Goal: Information Seeking & Learning: Learn about a topic

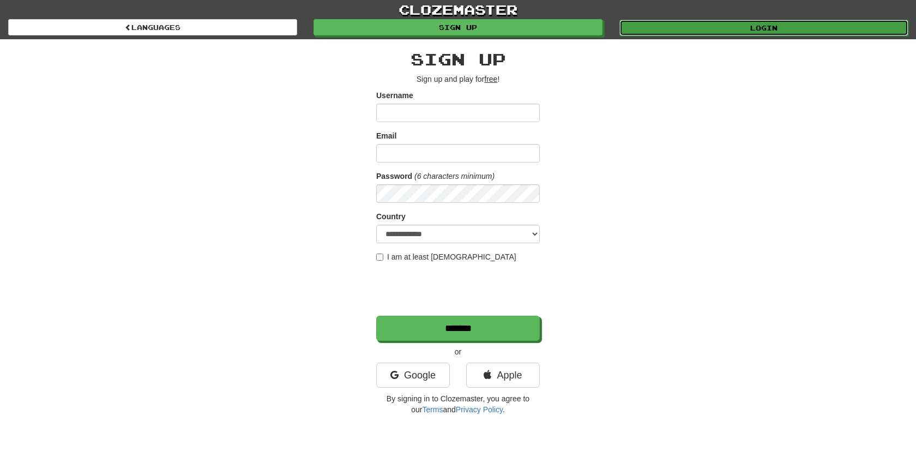
click at [757, 25] on link "Login" at bounding box center [763, 28] width 289 height 16
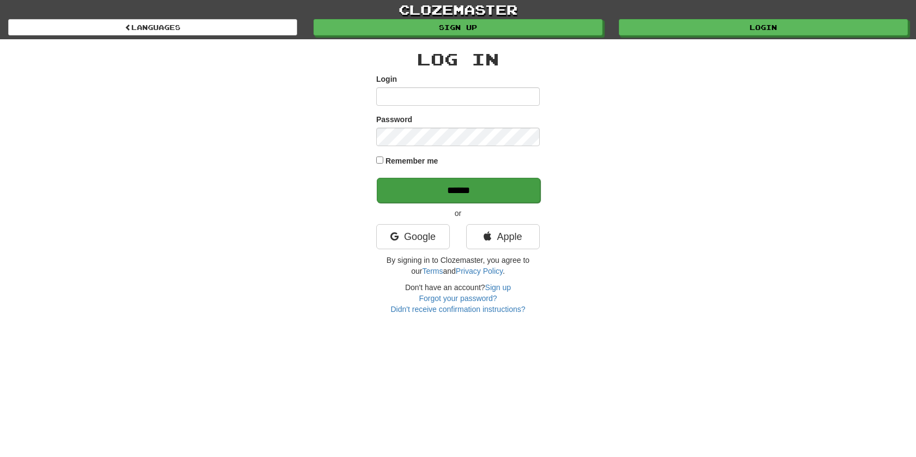
type input "******"
click at [457, 188] on input "******" at bounding box center [459, 190] width 164 height 25
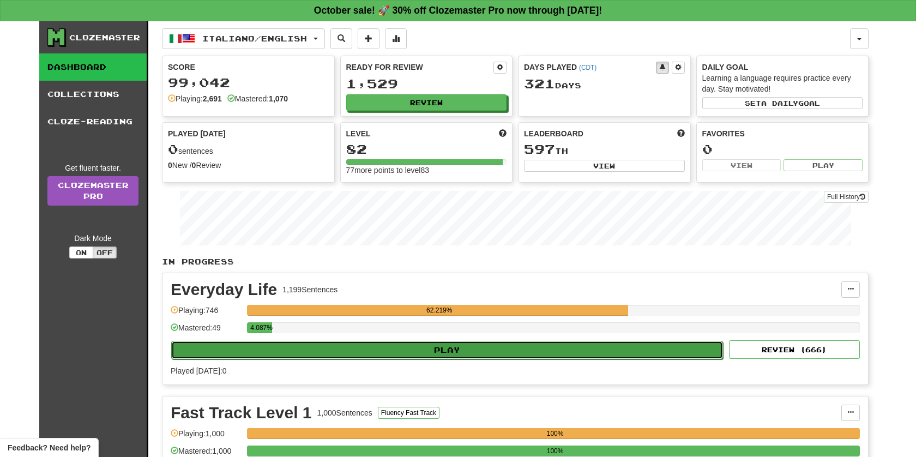
click at [427, 349] on button "Play" at bounding box center [447, 350] width 552 height 19
select select "**"
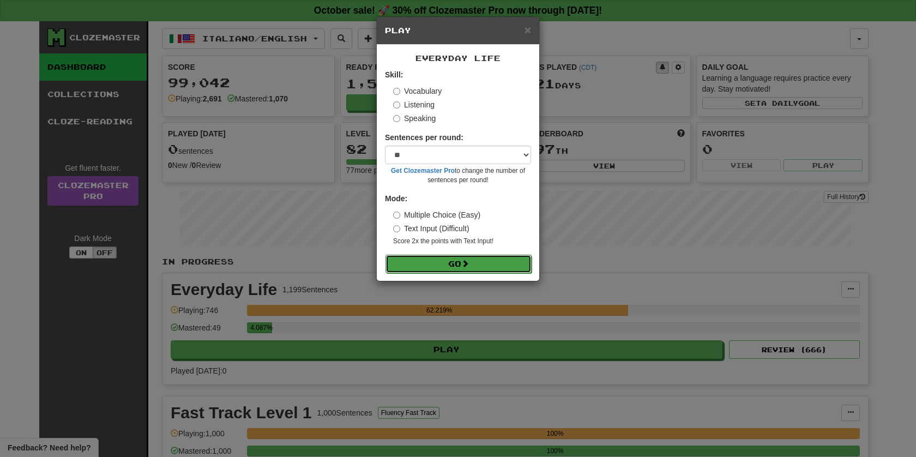
click at [447, 264] on button "Go" at bounding box center [458, 264] width 146 height 19
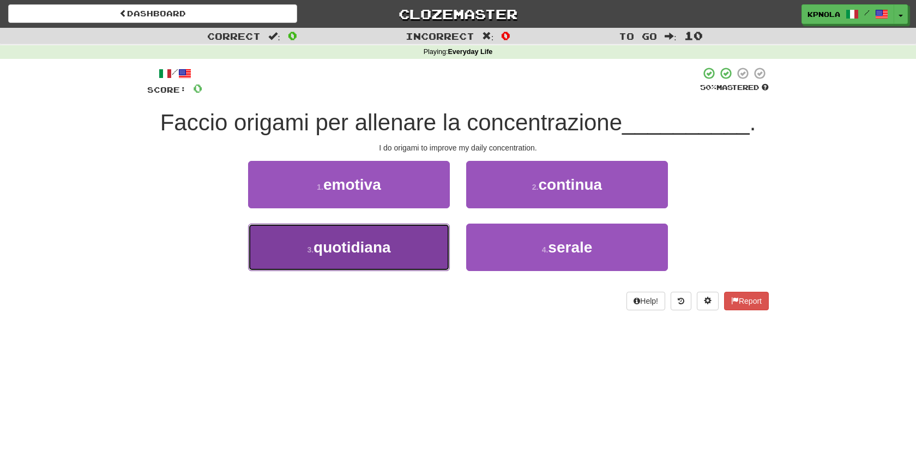
click at [375, 250] on span "quotidiana" at bounding box center [351, 247] width 77 height 17
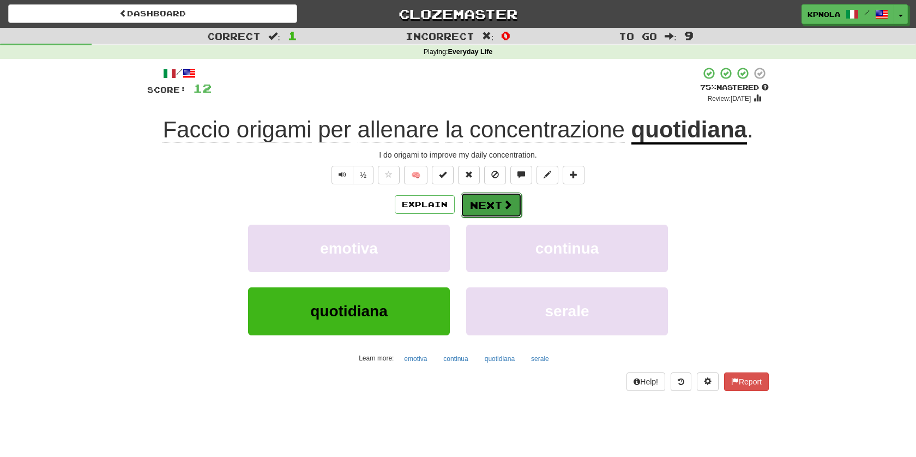
click at [480, 206] on button "Next" at bounding box center [491, 204] width 61 height 25
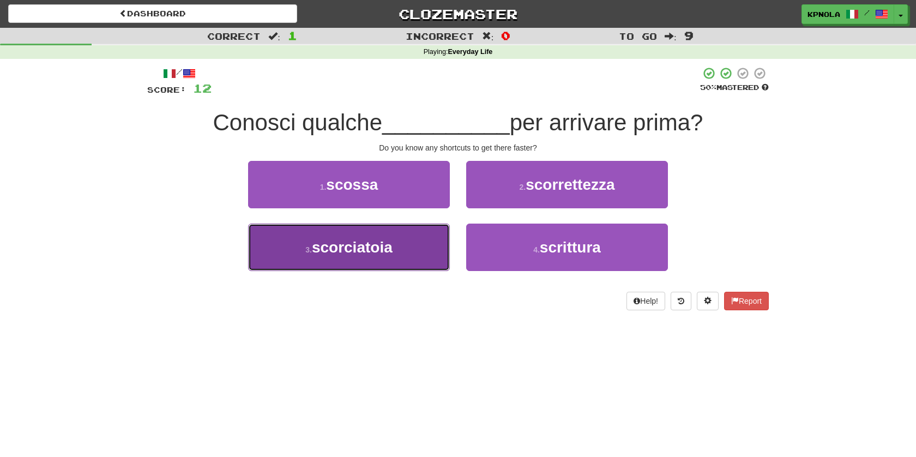
click at [367, 253] on span "scorciatoia" at bounding box center [352, 247] width 81 height 17
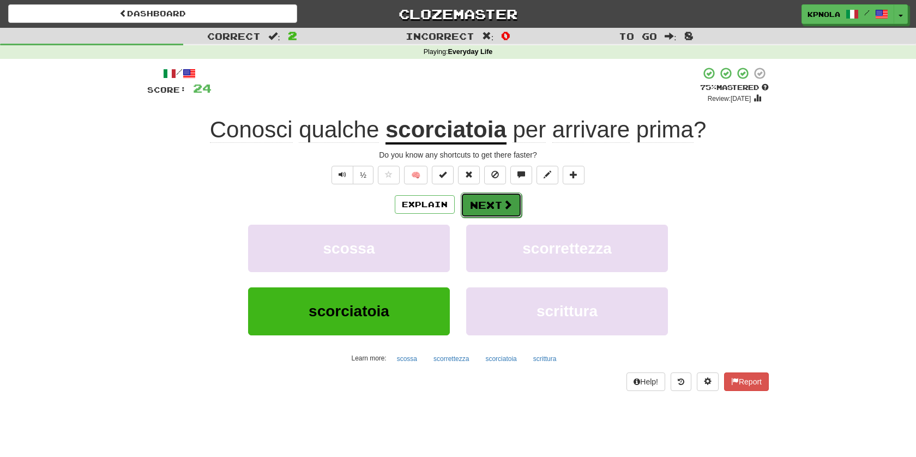
click at [503, 204] on span at bounding box center [508, 205] width 10 height 10
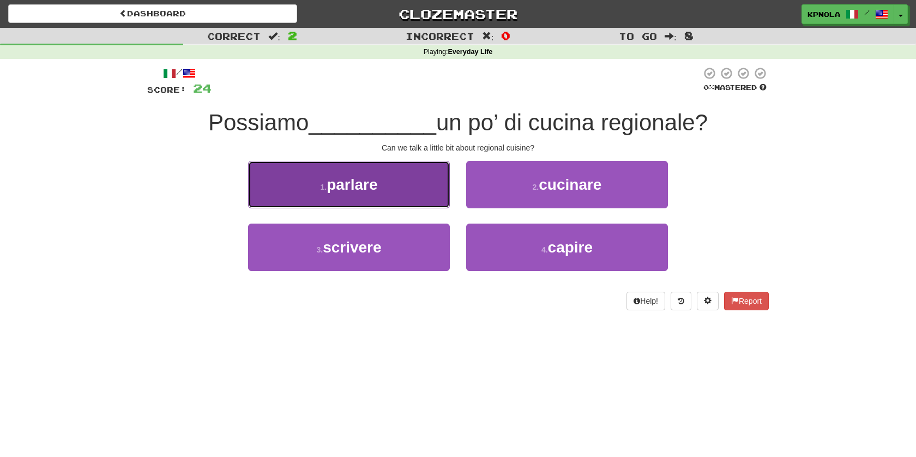
click at [381, 191] on button "1 . parlare" at bounding box center [349, 184] width 202 height 47
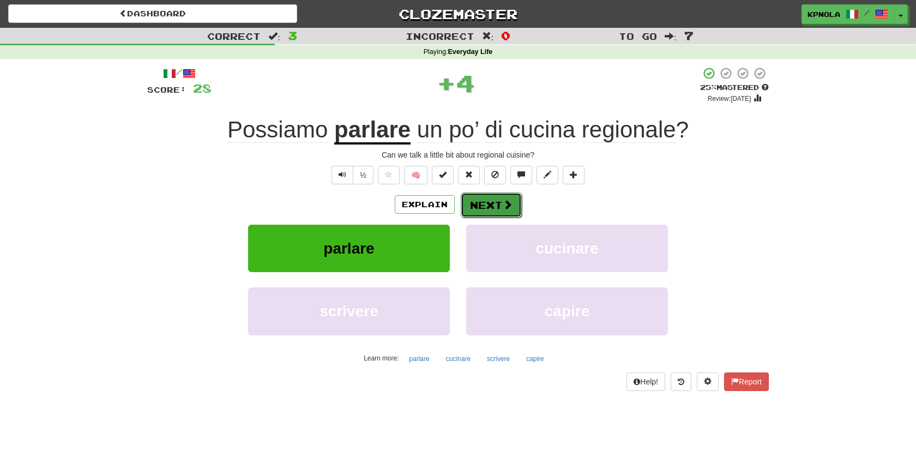
click at [488, 203] on button "Next" at bounding box center [491, 204] width 61 height 25
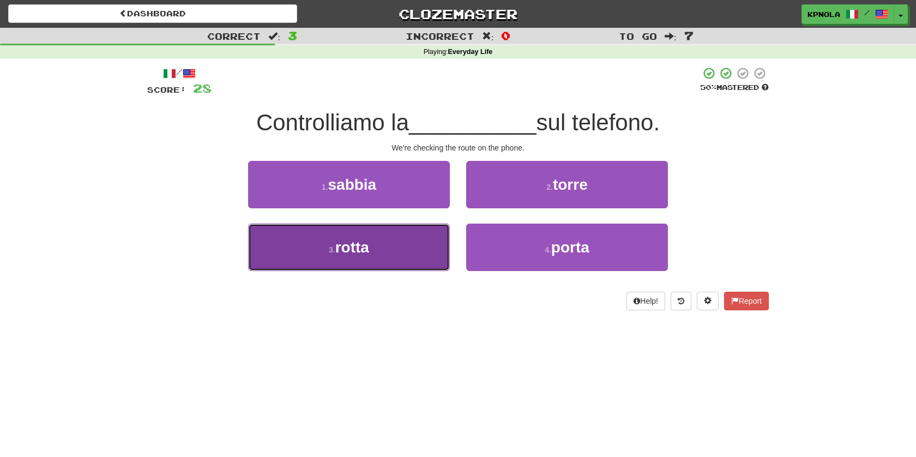
click at [376, 250] on button "3 . rotta" at bounding box center [349, 247] width 202 height 47
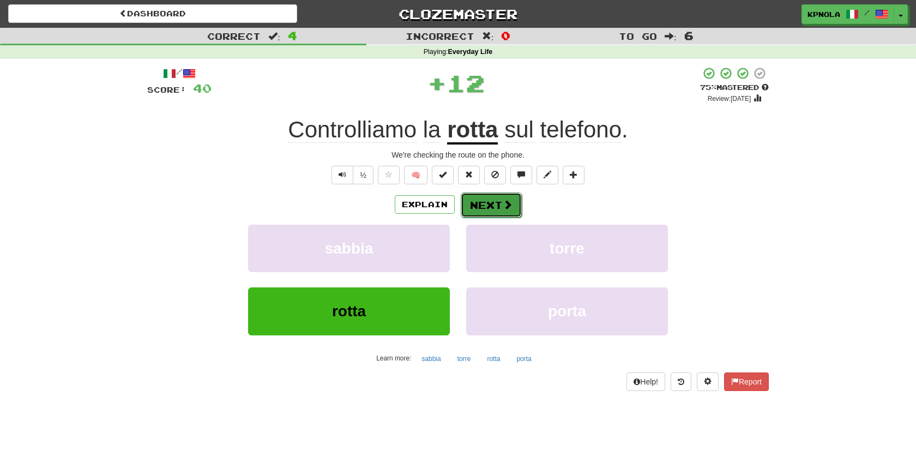
click at [487, 210] on button "Next" at bounding box center [491, 204] width 61 height 25
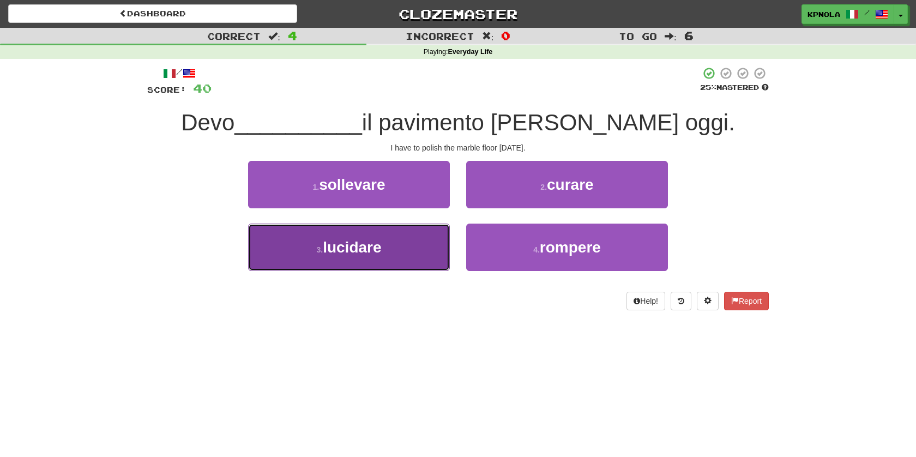
click at [352, 254] on span "lucidare" at bounding box center [352, 247] width 58 height 17
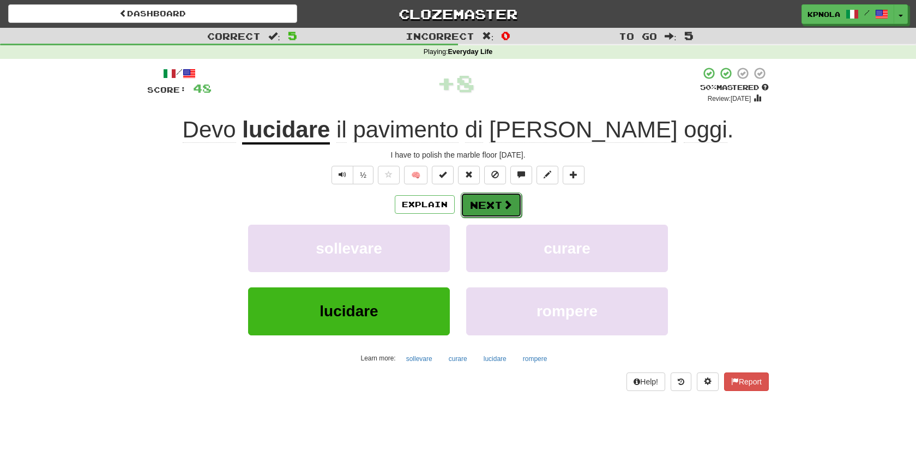
click at [496, 203] on button "Next" at bounding box center [491, 204] width 61 height 25
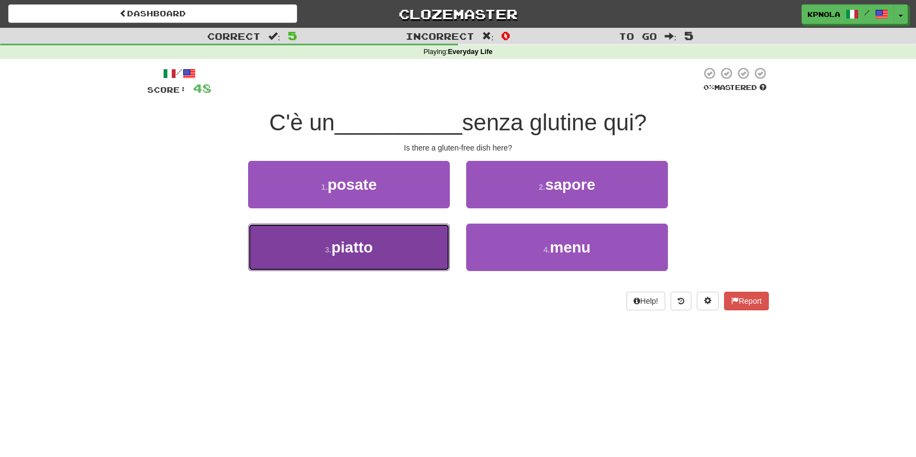
click at [391, 246] on button "3 . piatto" at bounding box center [349, 247] width 202 height 47
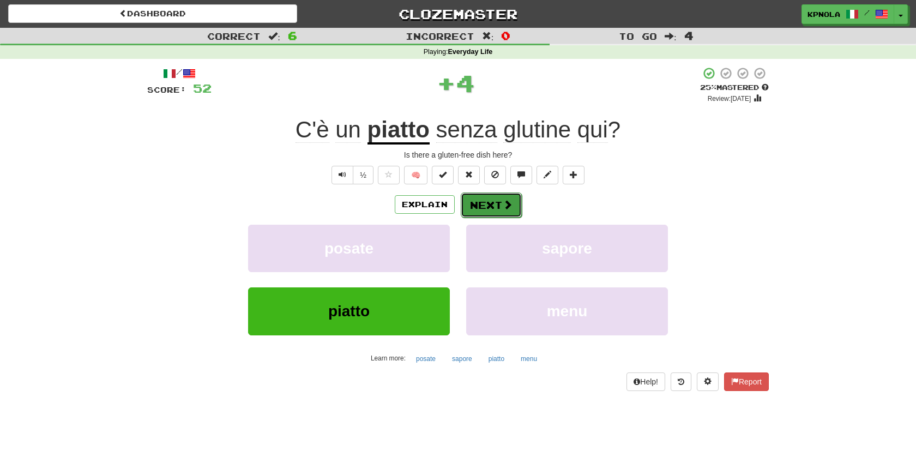
click at [491, 203] on button "Next" at bounding box center [491, 204] width 61 height 25
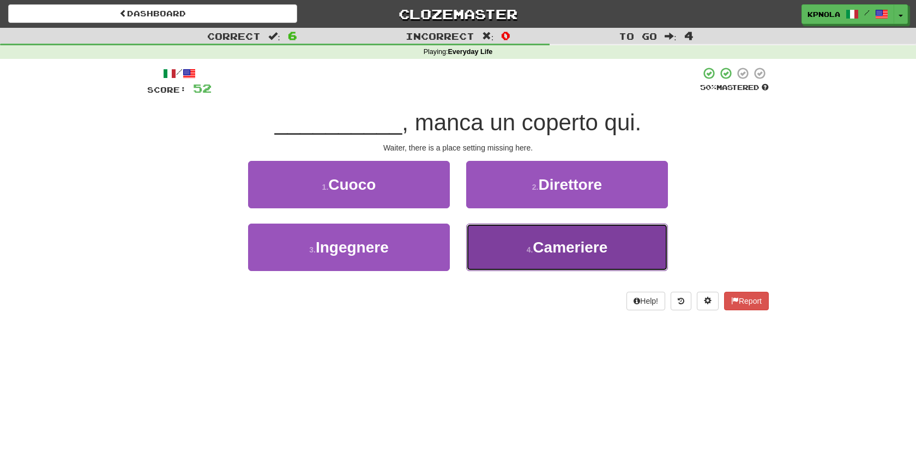
click at [540, 250] on span "Cameriere" at bounding box center [570, 247] width 75 height 17
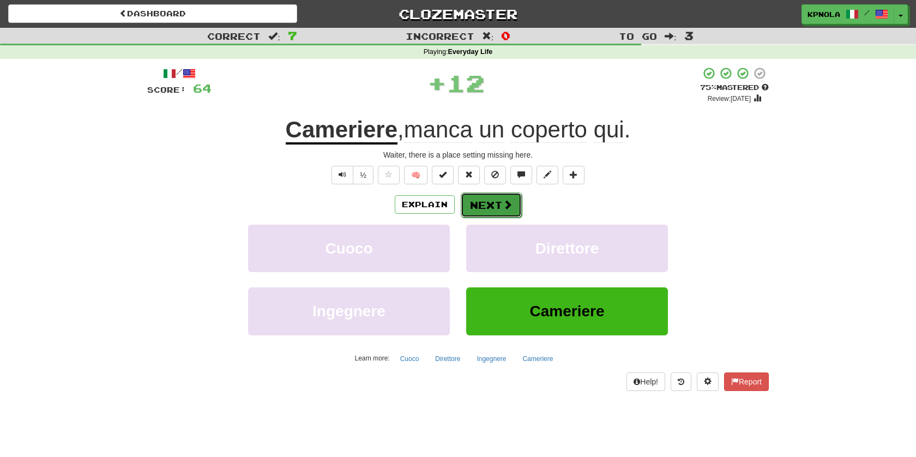
click at [496, 201] on button "Next" at bounding box center [491, 204] width 61 height 25
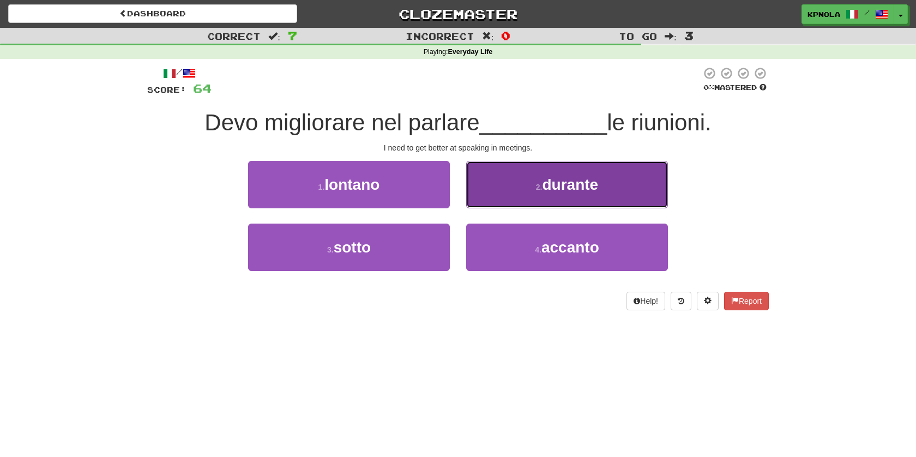
click at [545, 196] on button "2 . durante" at bounding box center [567, 184] width 202 height 47
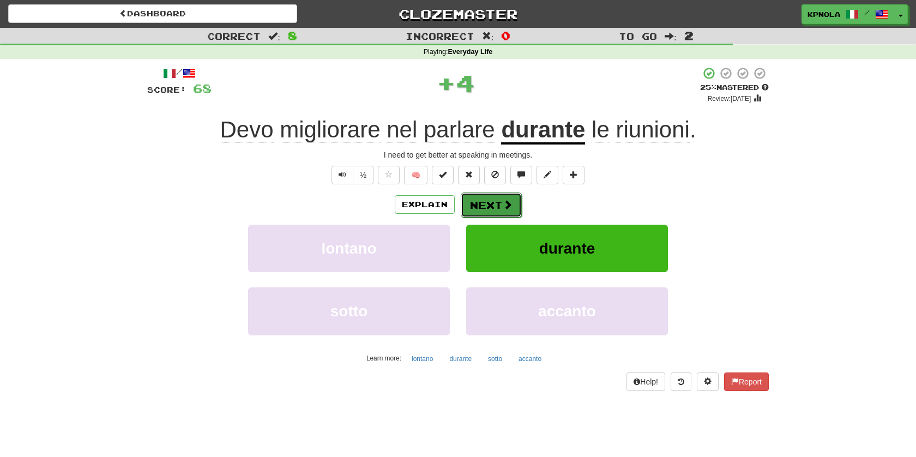
click at [484, 205] on button "Next" at bounding box center [491, 204] width 61 height 25
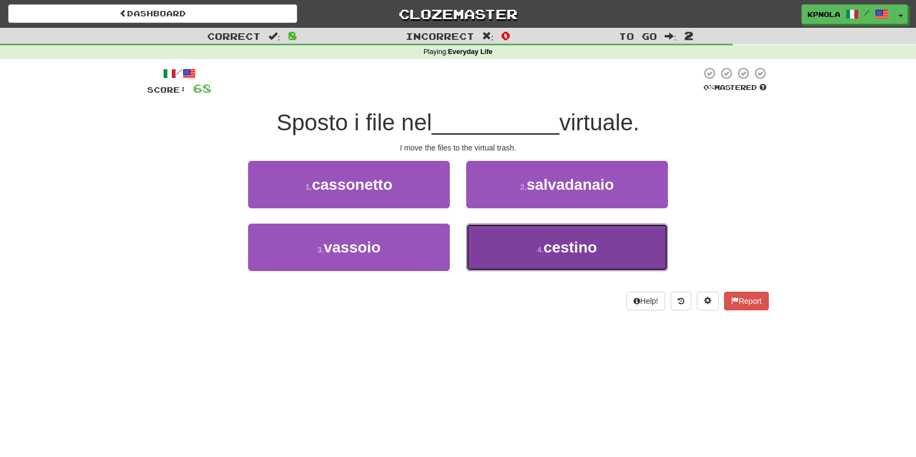
click at [550, 246] on span "cestino" at bounding box center [570, 247] width 53 height 17
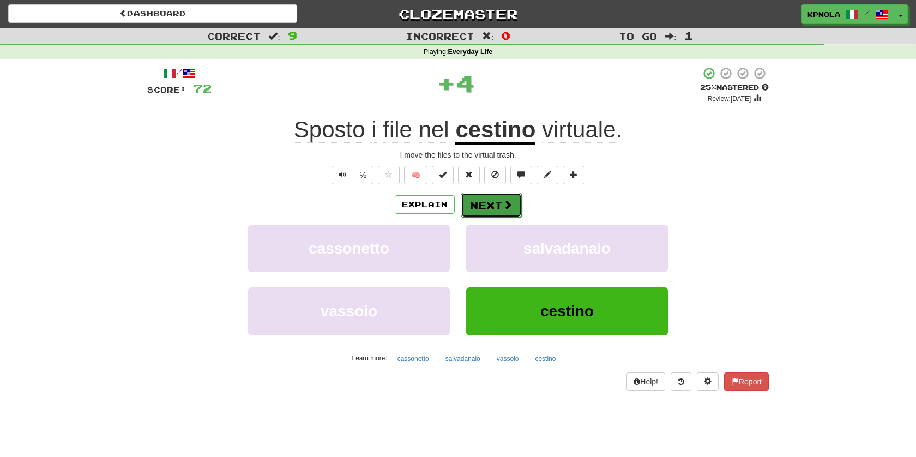
click at [491, 198] on button "Next" at bounding box center [491, 204] width 61 height 25
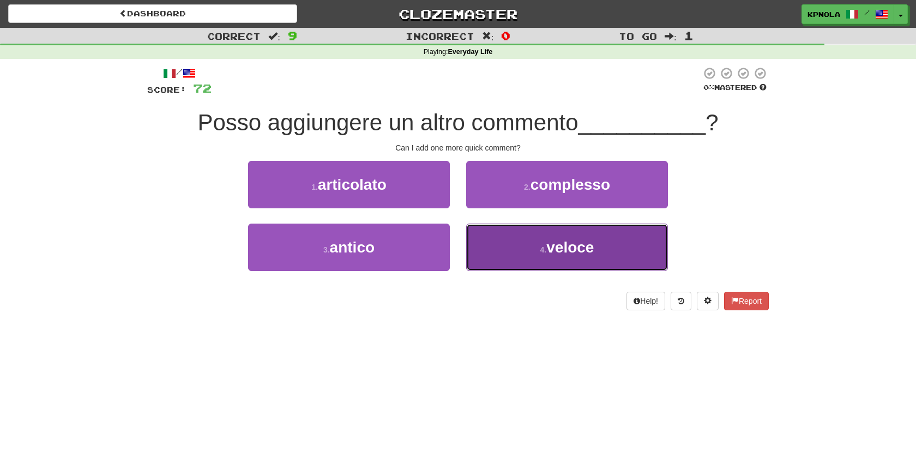
click at [539, 258] on button "4 . veloce" at bounding box center [567, 247] width 202 height 47
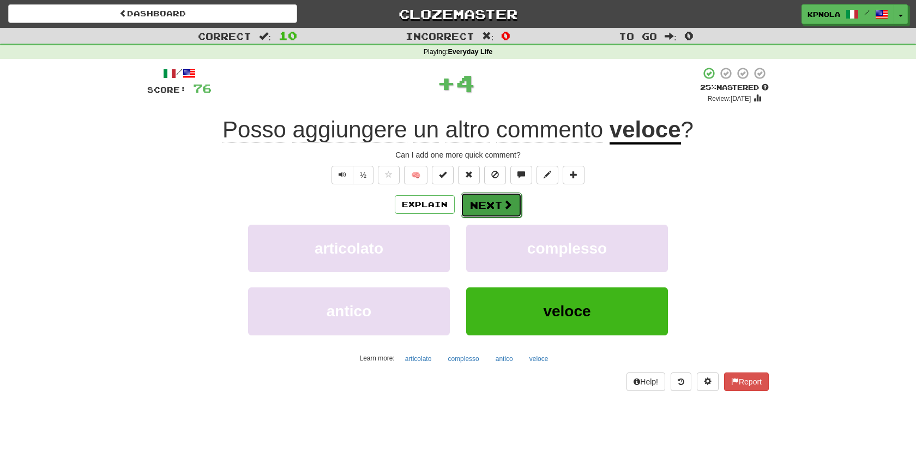
click at [487, 205] on button "Next" at bounding box center [491, 204] width 61 height 25
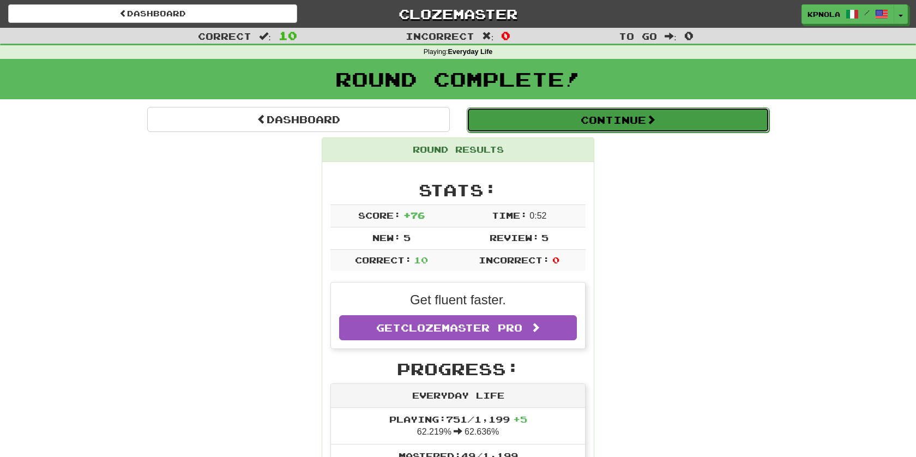
click at [603, 119] on button "Continue" at bounding box center [618, 119] width 303 height 25
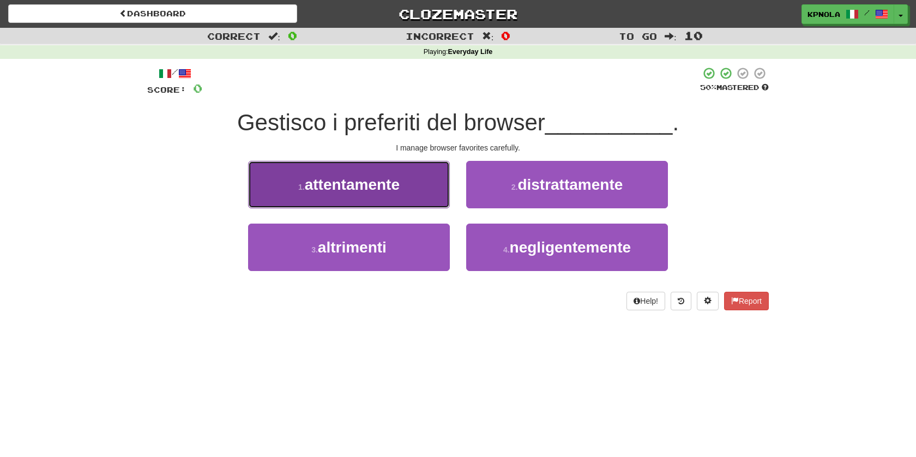
click at [368, 186] on span "attentamente" at bounding box center [352, 184] width 95 height 17
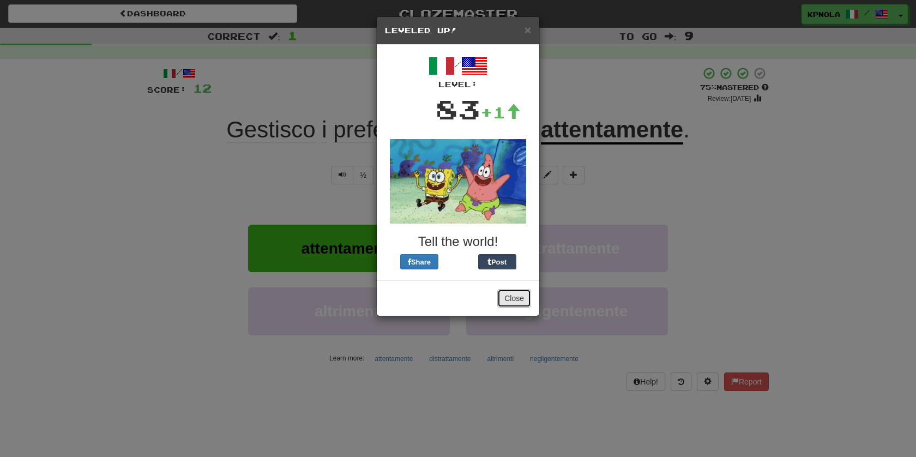
click at [509, 297] on button "Close" at bounding box center [514, 298] width 34 height 19
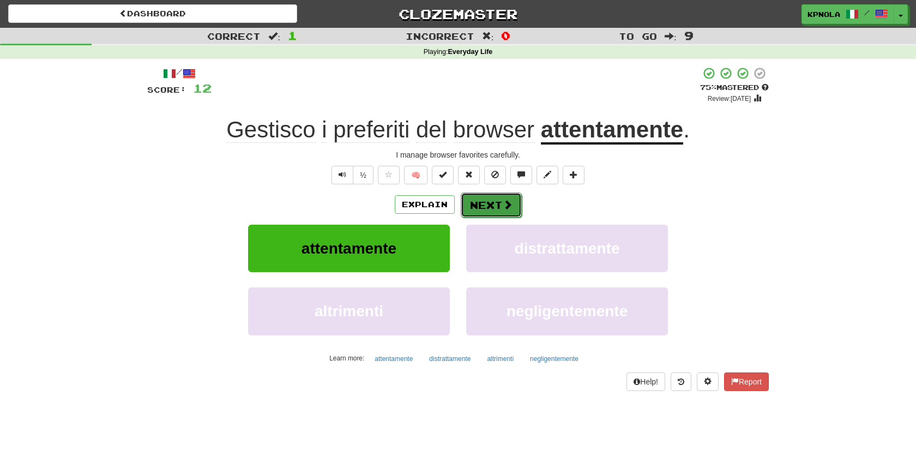
click at [498, 199] on button "Next" at bounding box center [491, 204] width 61 height 25
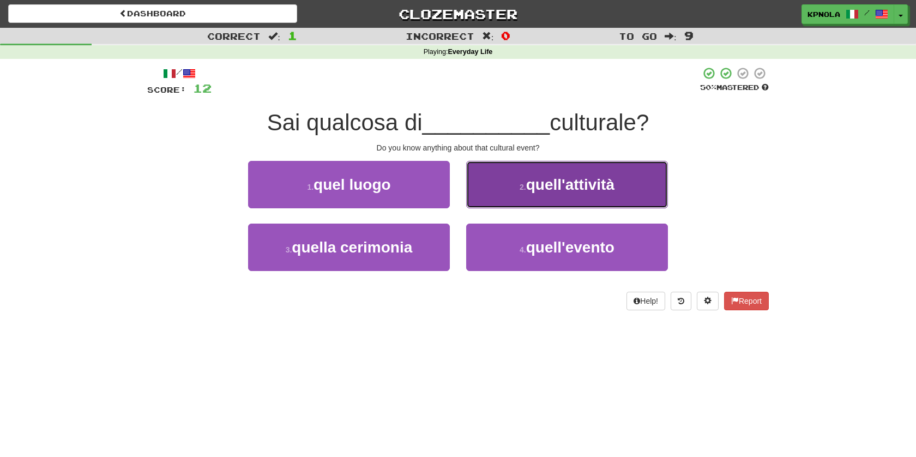
click at [531, 185] on span "quell'attività" at bounding box center [570, 184] width 88 height 17
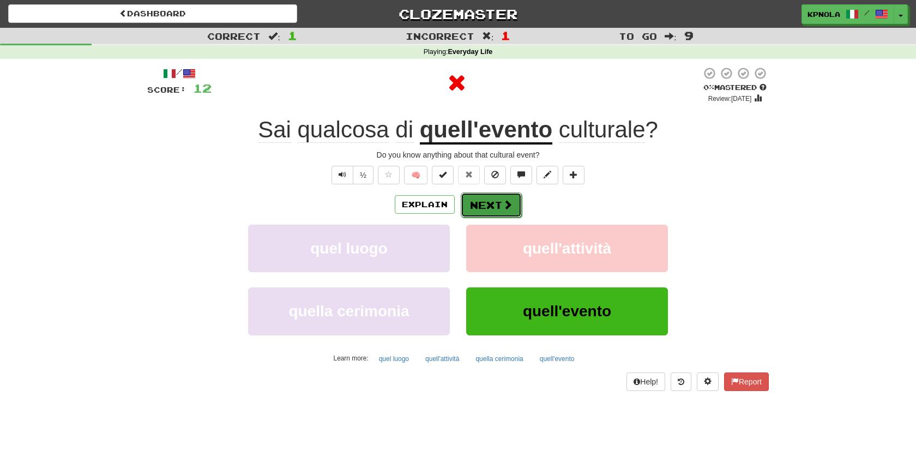
click at [486, 204] on button "Next" at bounding box center [491, 204] width 61 height 25
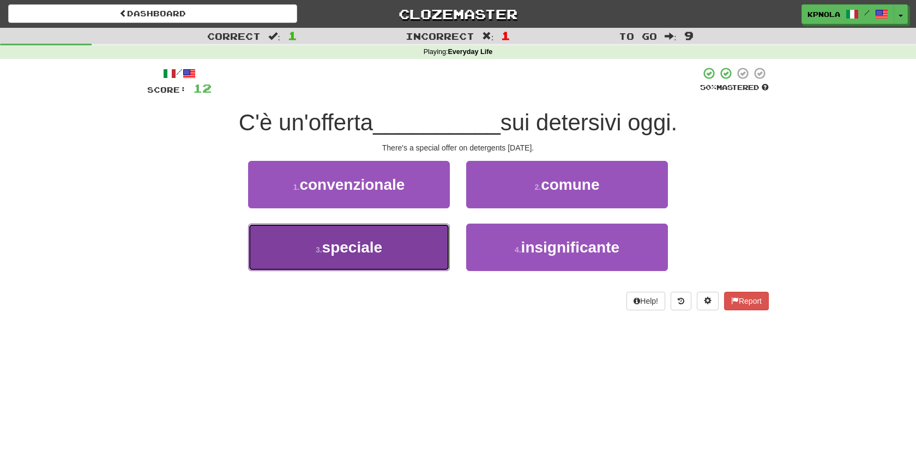
click at [349, 242] on span "speciale" at bounding box center [352, 247] width 61 height 17
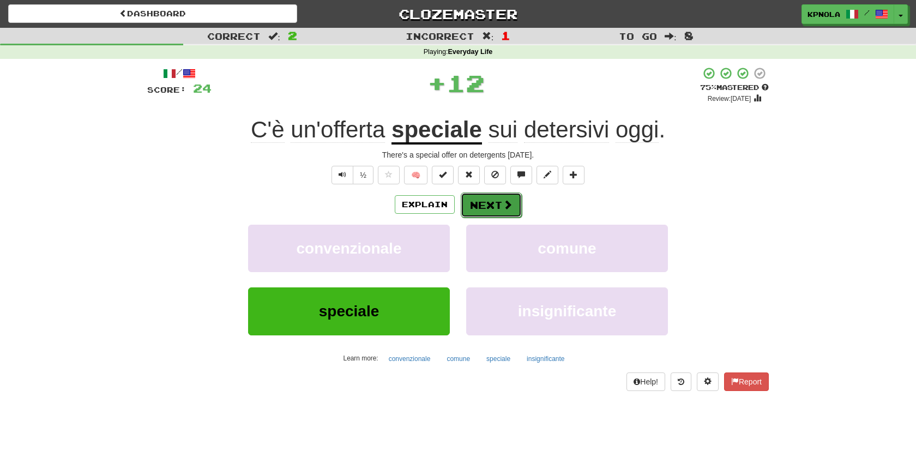
click at [477, 206] on button "Next" at bounding box center [491, 204] width 61 height 25
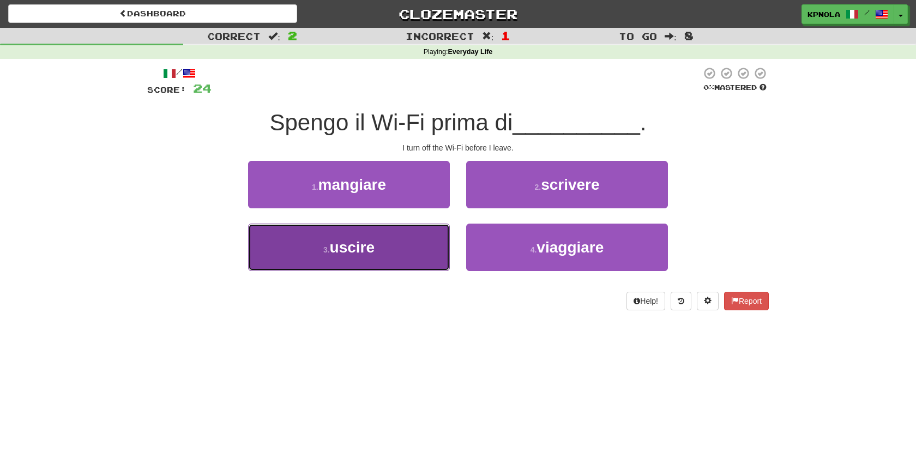
click at [394, 243] on button "3 . uscire" at bounding box center [349, 247] width 202 height 47
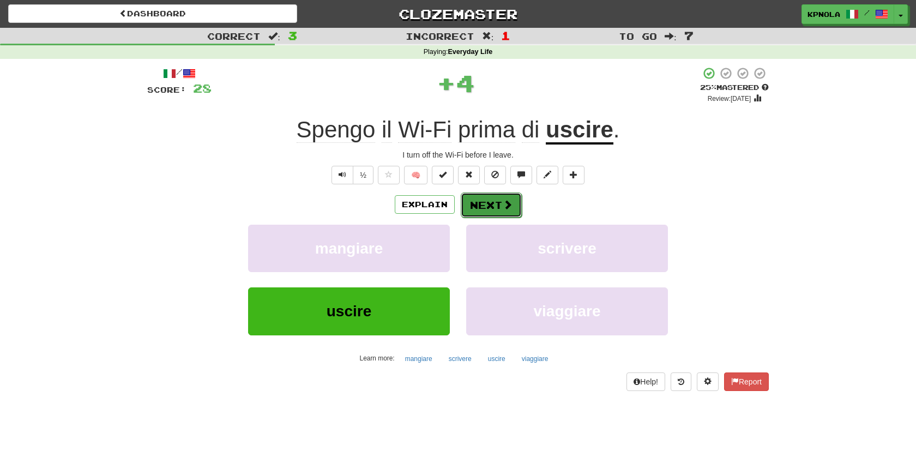
click at [484, 209] on button "Next" at bounding box center [491, 204] width 61 height 25
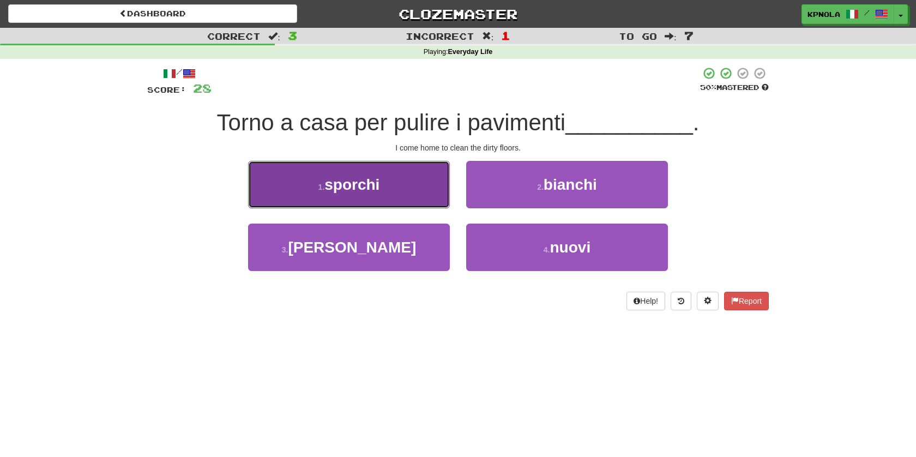
click at [394, 188] on button "1 . sporchi" at bounding box center [349, 184] width 202 height 47
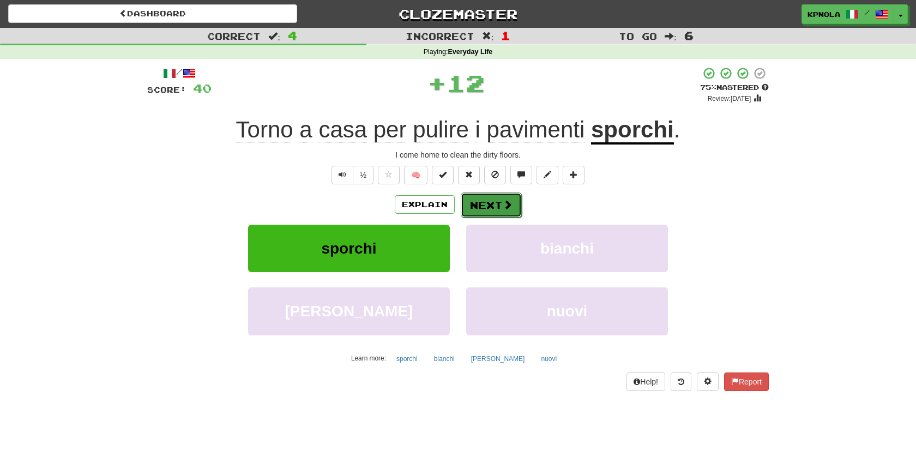
click at [500, 206] on button "Next" at bounding box center [491, 204] width 61 height 25
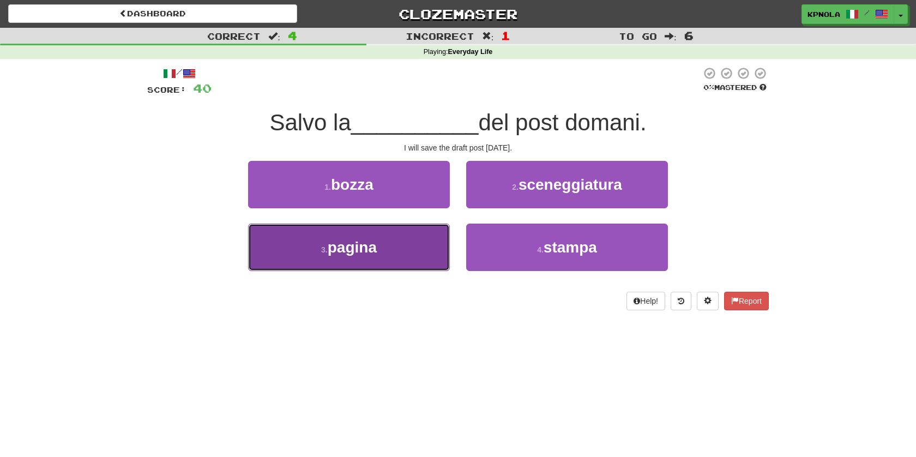
click at [373, 252] on span "pagina" at bounding box center [352, 247] width 49 height 17
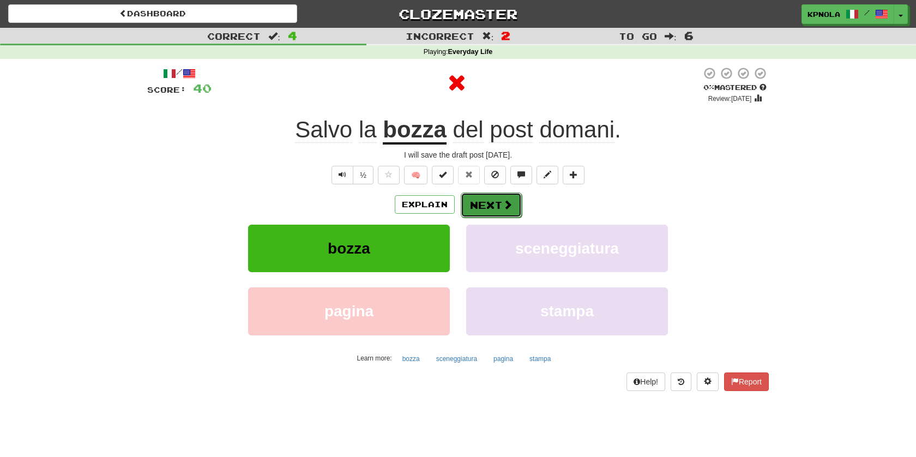
click at [505, 203] on span at bounding box center [508, 205] width 10 height 10
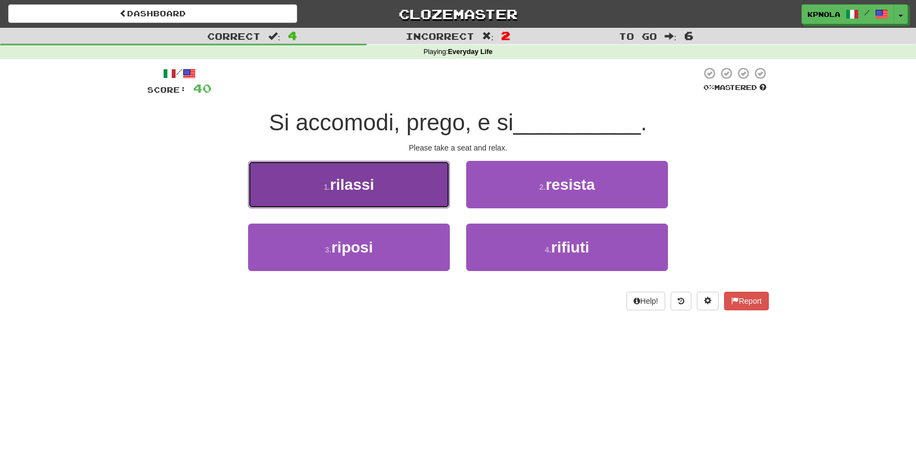
click at [390, 188] on button "1 . rilassi" at bounding box center [349, 184] width 202 height 47
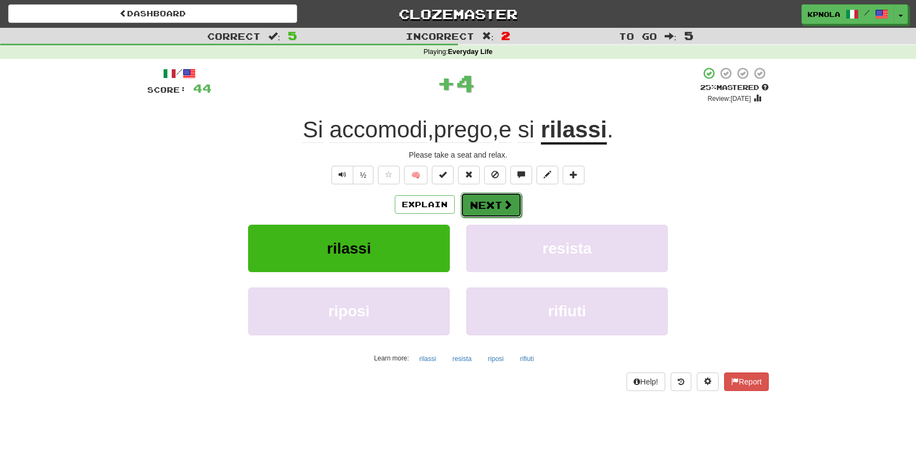
click at [503, 208] on span at bounding box center [508, 205] width 10 height 10
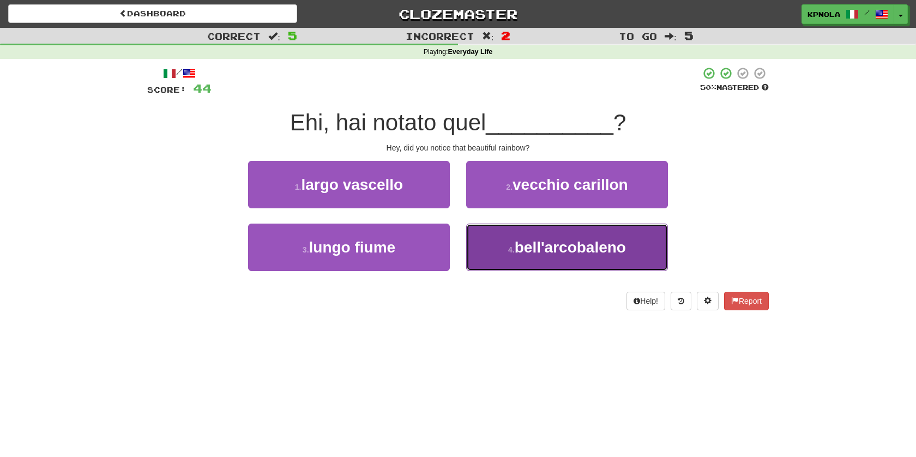
click at [518, 251] on span "bell'arcobaleno" at bounding box center [570, 247] width 111 height 17
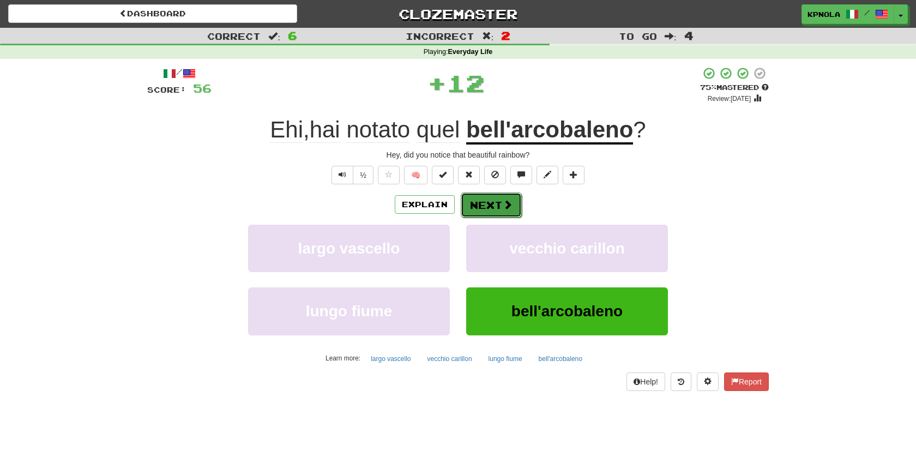
click at [500, 206] on button "Next" at bounding box center [491, 204] width 61 height 25
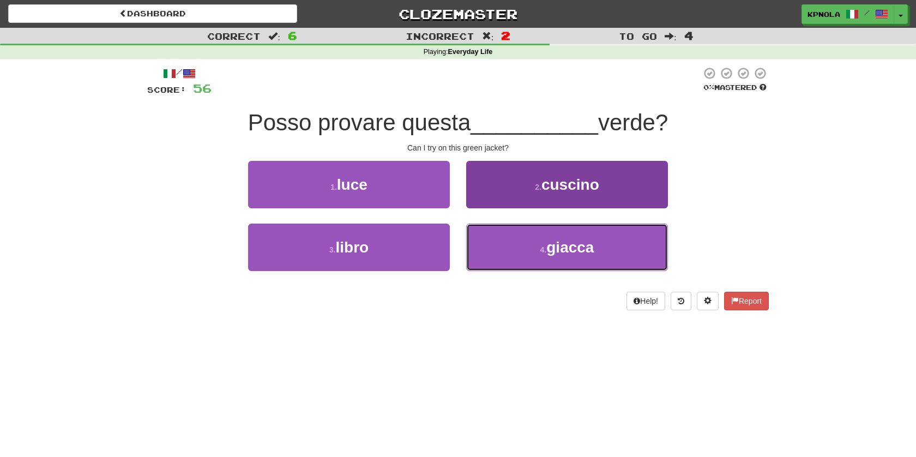
click at [523, 257] on button "4 . giacca" at bounding box center [567, 247] width 202 height 47
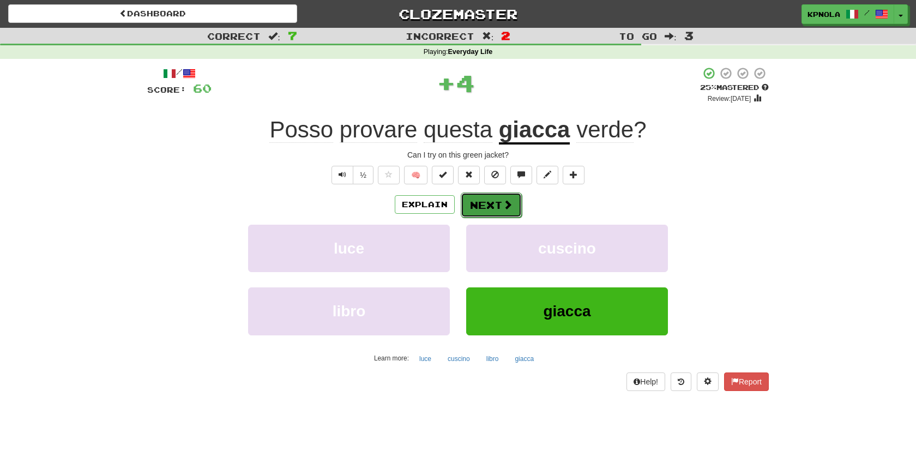
click at [499, 200] on button "Next" at bounding box center [491, 204] width 61 height 25
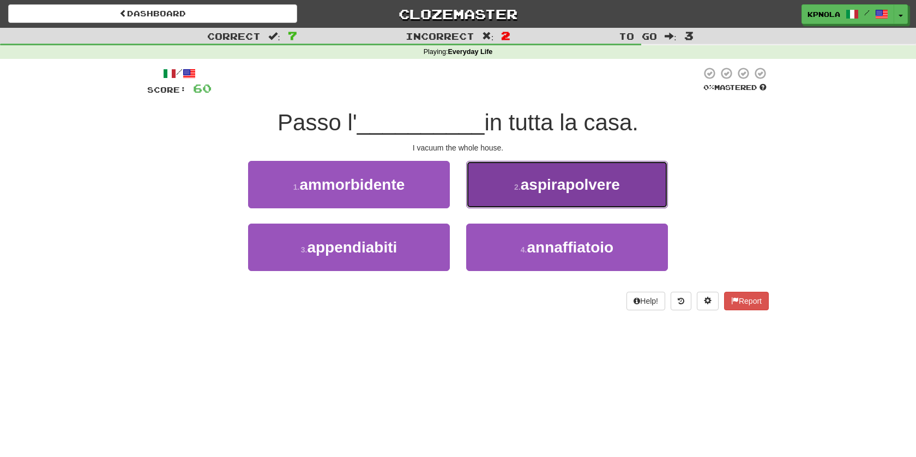
click at [543, 188] on span "aspirapolvere" at bounding box center [570, 184] width 99 height 17
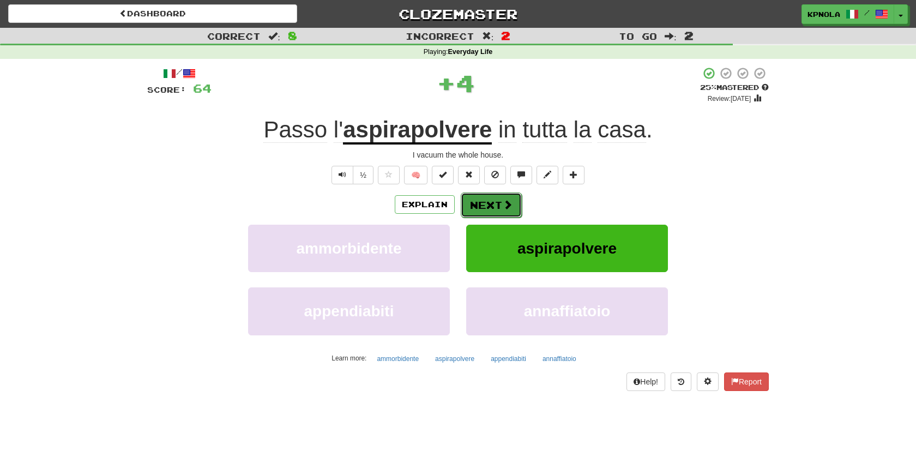
click at [504, 201] on span at bounding box center [508, 205] width 10 height 10
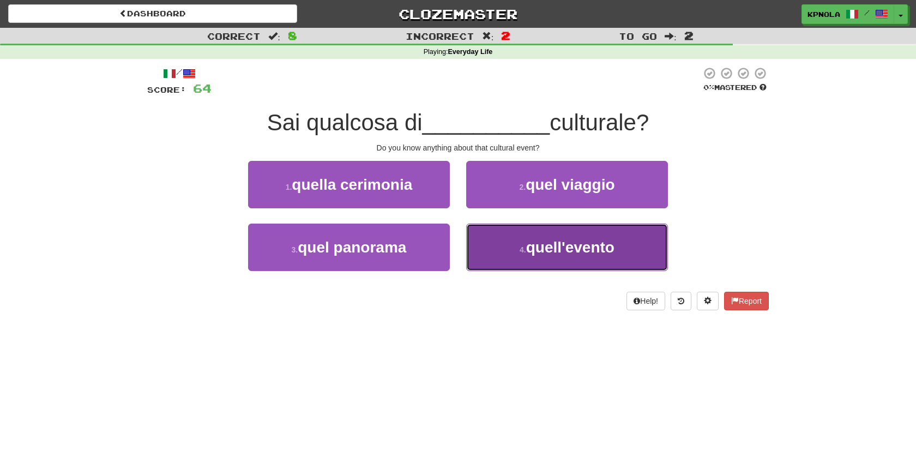
click at [559, 241] on span "quell'evento" at bounding box center [570, 247] width 88 height 17
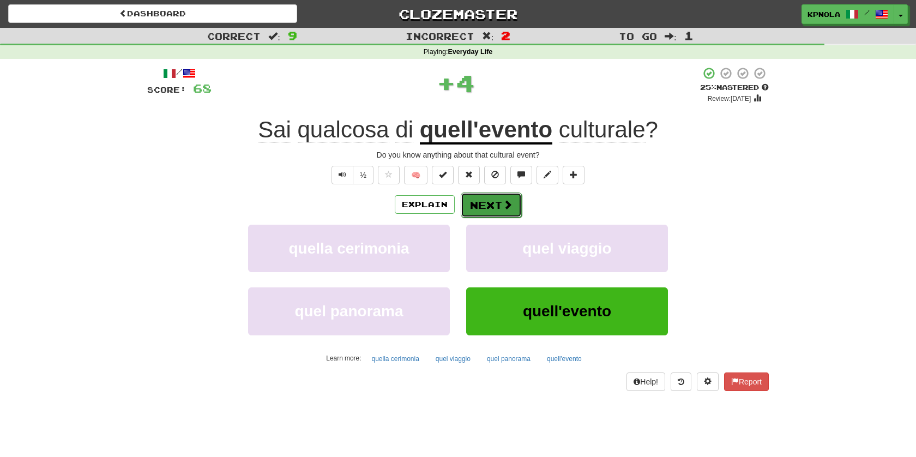
click at [501, 202] on button "Next" at bounding box center [491, 204] width 61 height 25
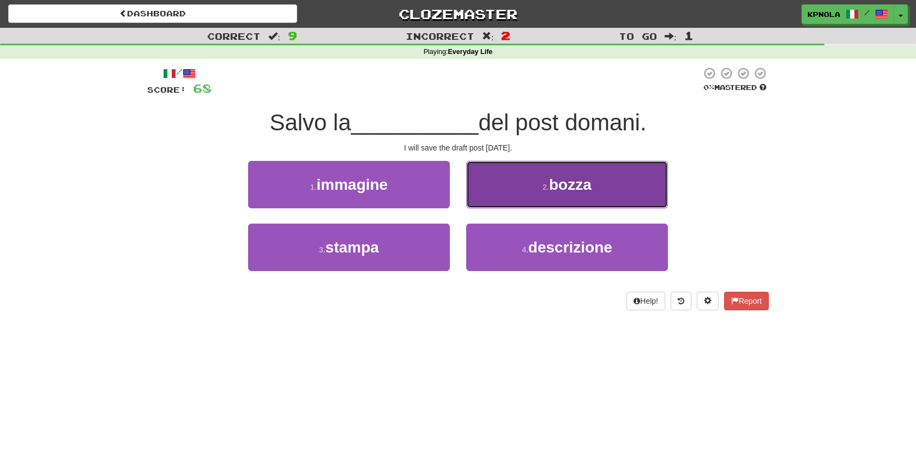
click at [558, 188] on span "bozza" at bounding box center [570, 184] width 43 height 17
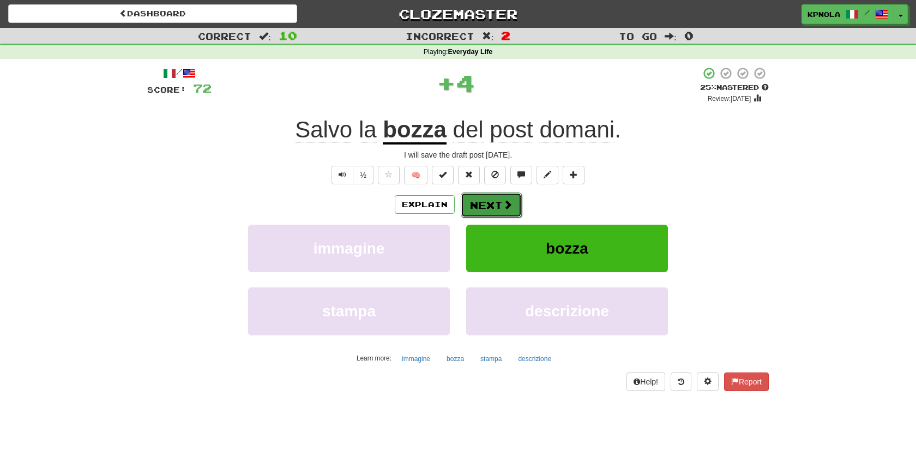
click at [497, 202] on button "Next" at bounding box center [491, 204] width 61 height 25
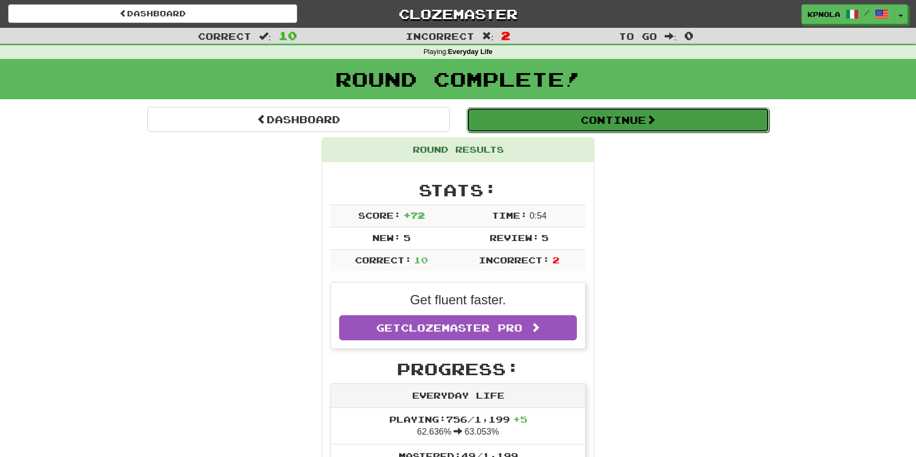
click at [580, 125] on button "Continue" at bounding box center [618, 119] width 303 height 25
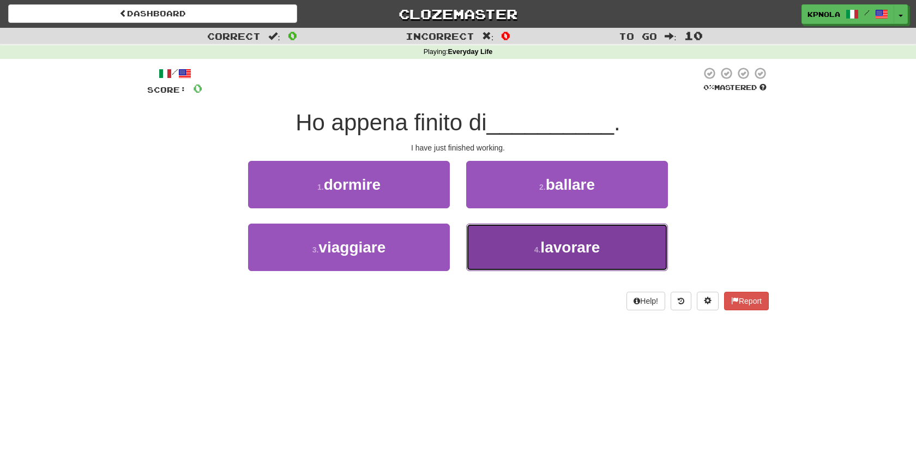
click at [554, 244] on span "lavorare" at bounding box center [569, 247] width 59 height 17
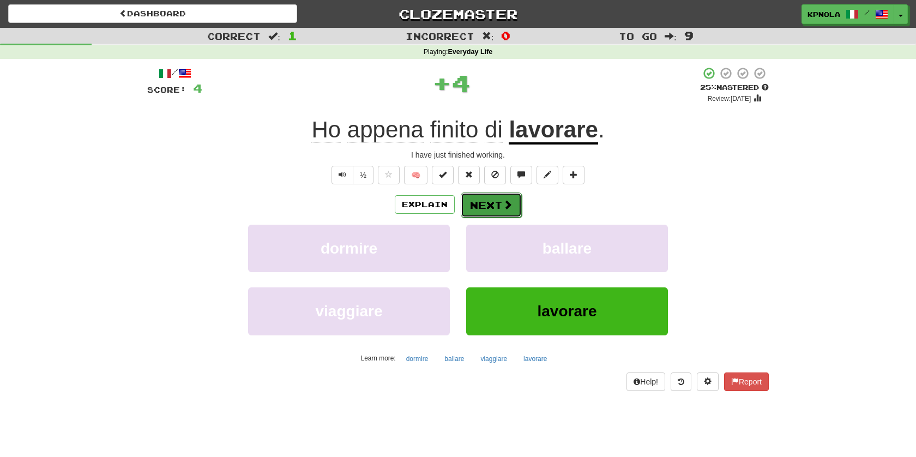
click at [475, 204] on button "Next" at bounding box center [491, 204] width 61 height 25
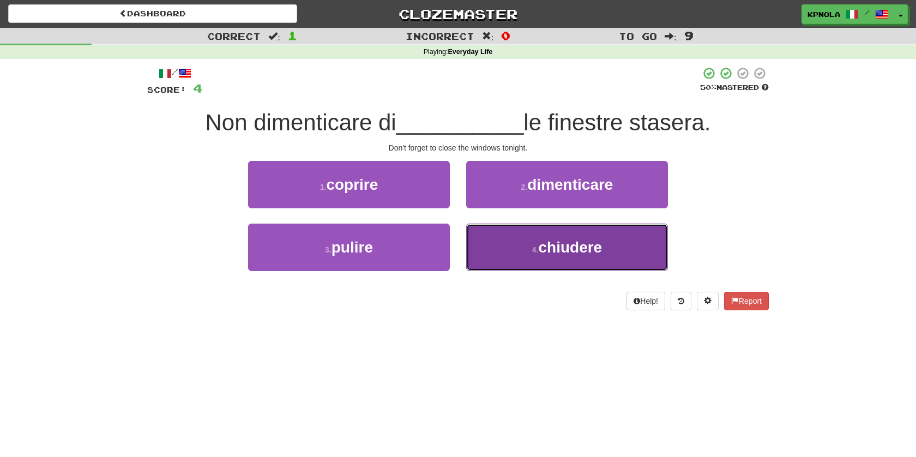
click at [547, 248] on span "chiudere" at bounding box center [570, 247] width 64 height 17
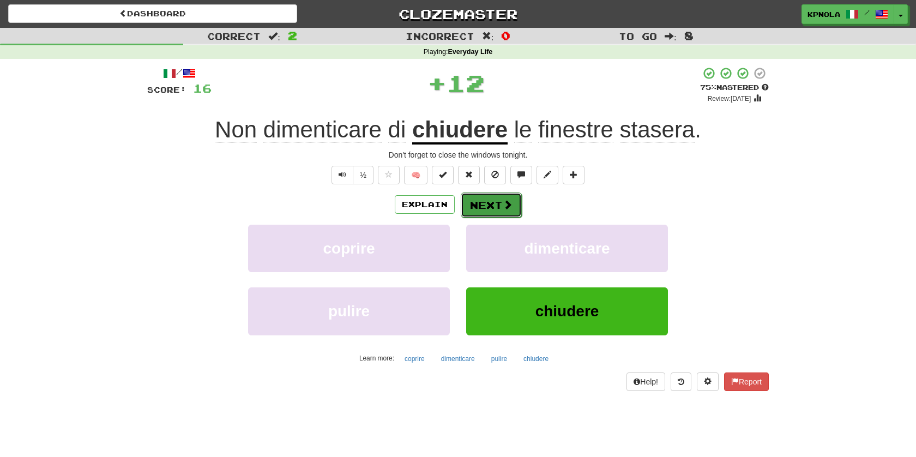
click at [494, 204] on button "Next" at bounding box center [491, 204] width 61 height 25
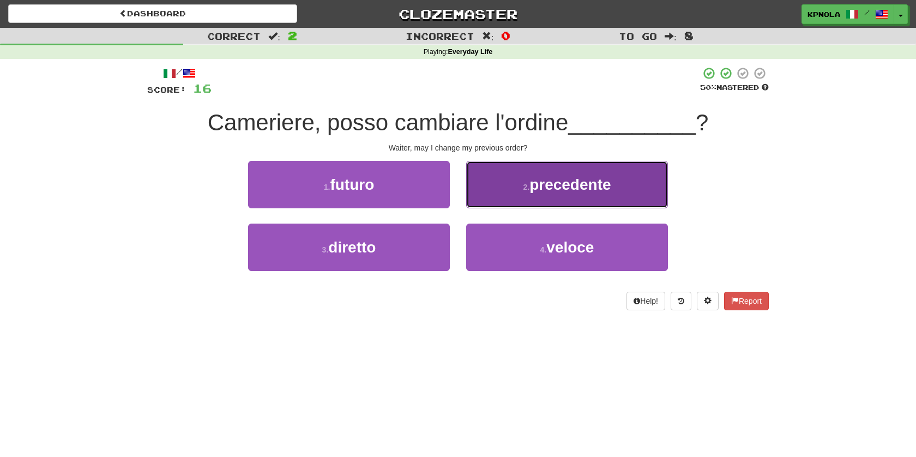
click at [538, 186] on span "precedente" at bounding box center [569, 184] width 81 height 17
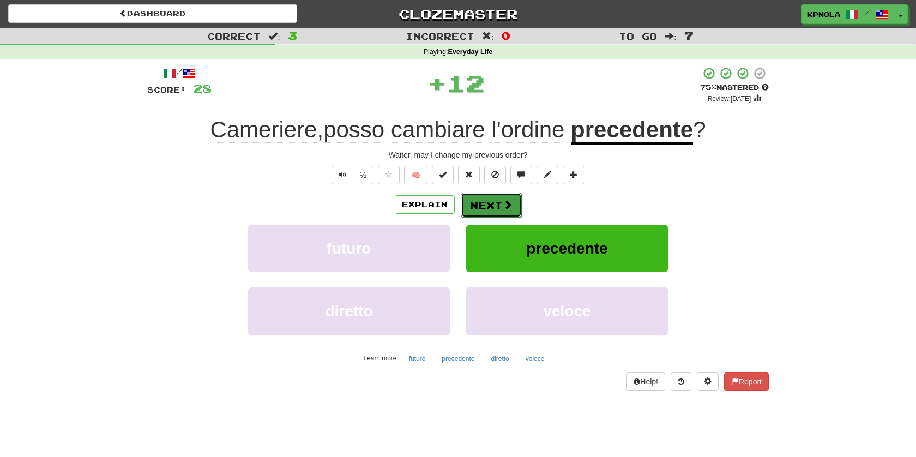
click at [478, 202] on button "Next" at bounding box center [491, 204] width 61 height 25
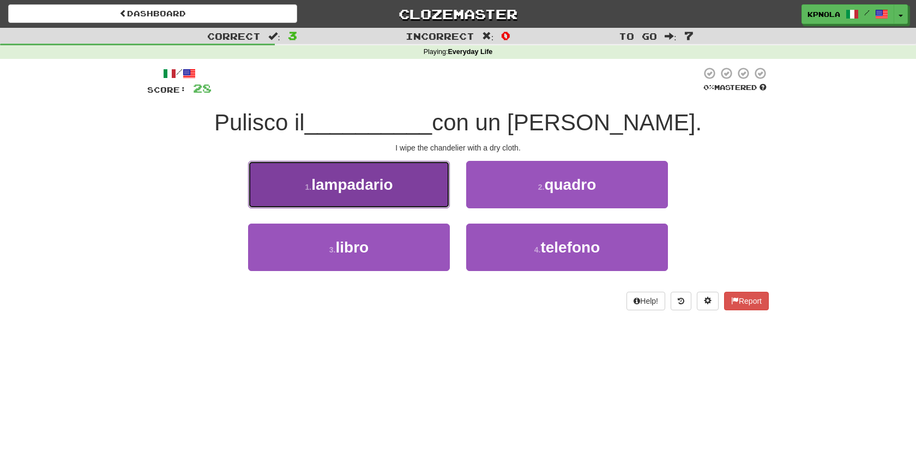
click at [377, 187] on span "lampadario" at bounding box center [351, 184] width 81 height 17
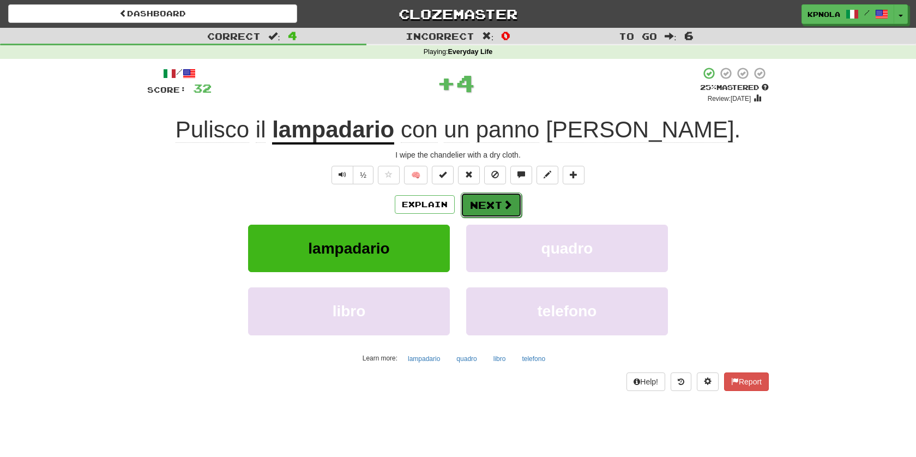
click at [503, 207] on span at bounding box center [508, 205] width 10 height 10
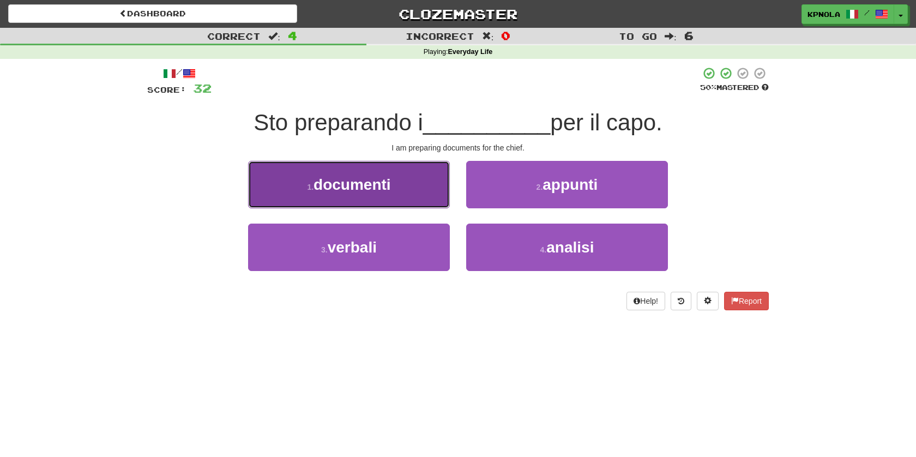
click at [403, 185] on button "1 . documenti" at bounding box center [349, 184] width 202 height 47
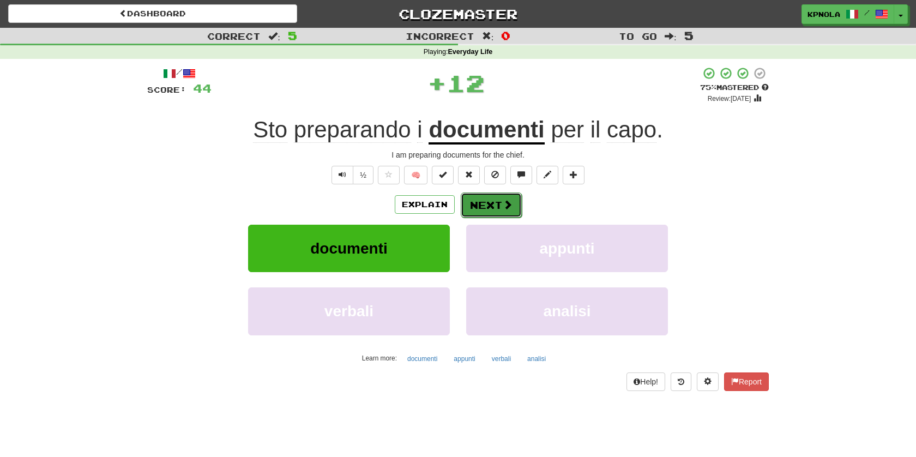
click at [503, 203] on span at bounding box center [508, 205] width 10 height 10
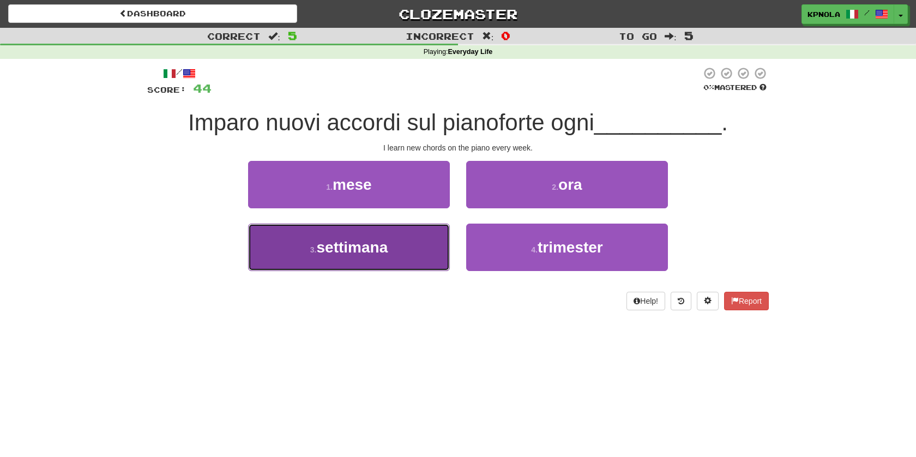
click at [370, 250] on span "settimana" at bounding box center [351, 247] width 71 height 17
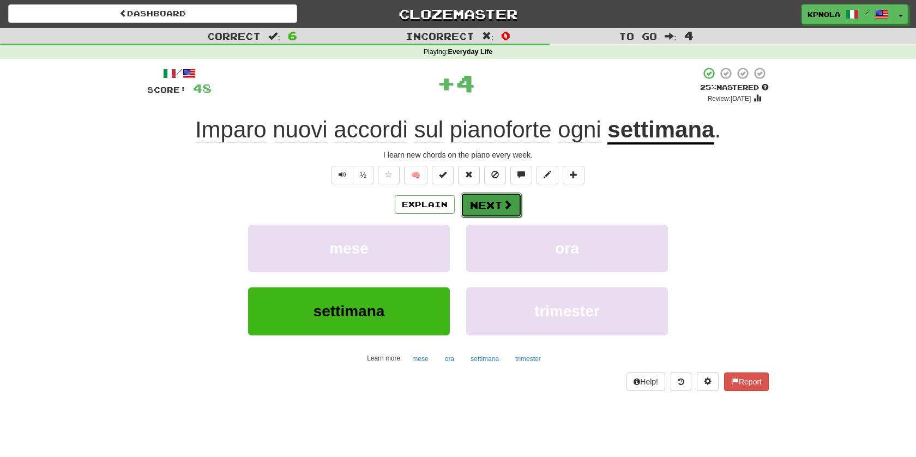
click at [479, 209] on button "Next" at bounding box center [491, 204] width 61 height 25
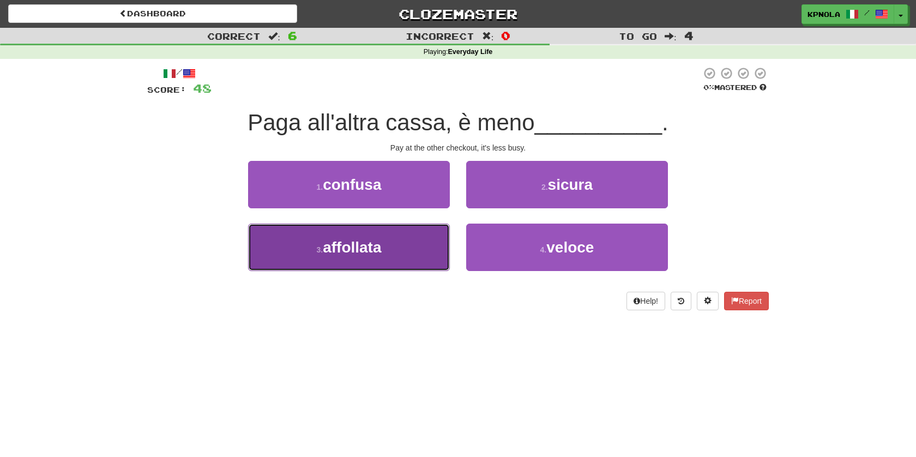
click at [372, 244] on span "affollata" at bounding box center [352, 247] width 58 height 17
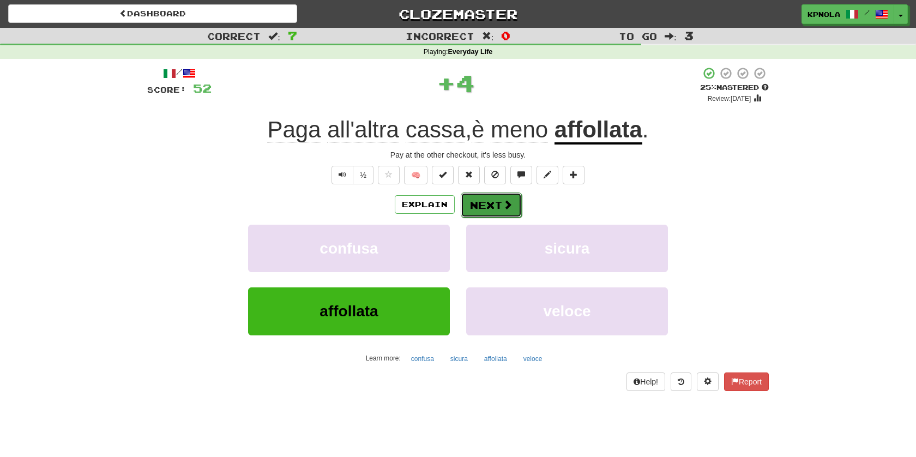
click at [482, 206] on button "Next" at bounding box center [491, 204] width 61 height 25
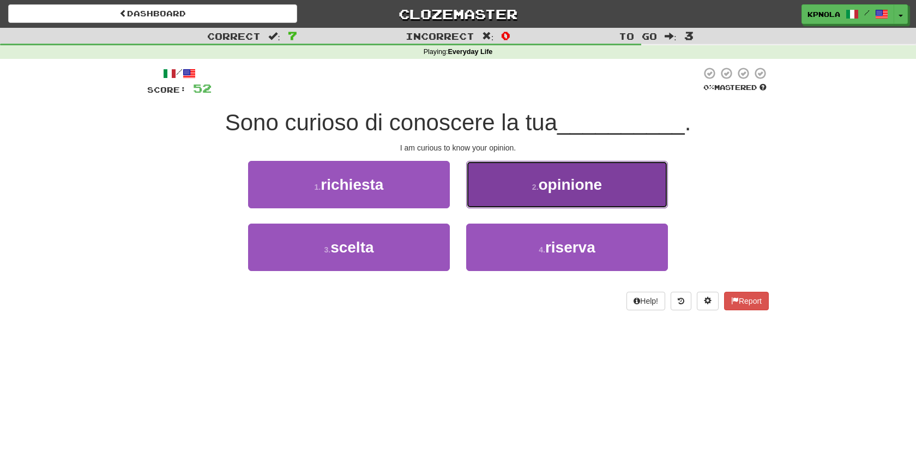
click at [502, 195] on button "2 . opinione" at bounding box center [567, 184] width 202 height 47
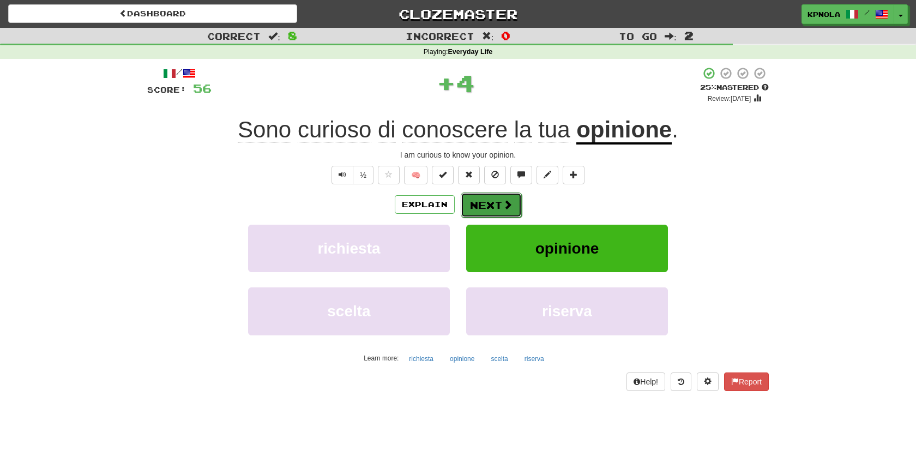
click at [490, 203] on button "Next" at bounding box center [491, 204] width 61 height 25
